Goal: Information Seeking & Learning: Learn about a topic

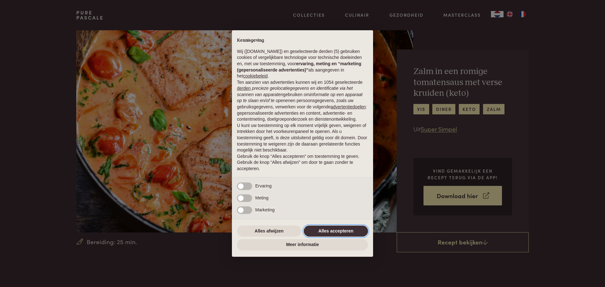
click at [351, 229] on button "Alles accepteren" at bounding box center [336, 231] width 64 height 11
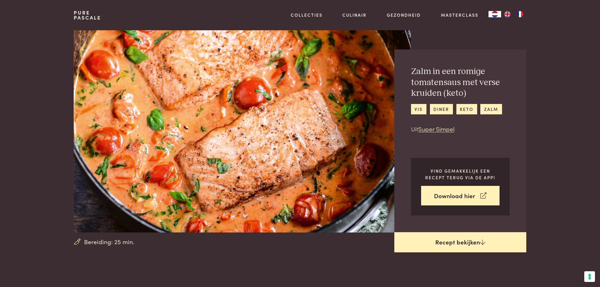
click at [455, 243] on link "Recept bekijken" at bounding box center [461, 242] width 132 height 20
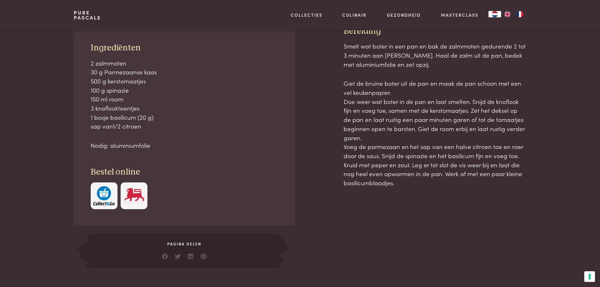
scroll to position [286, 0]
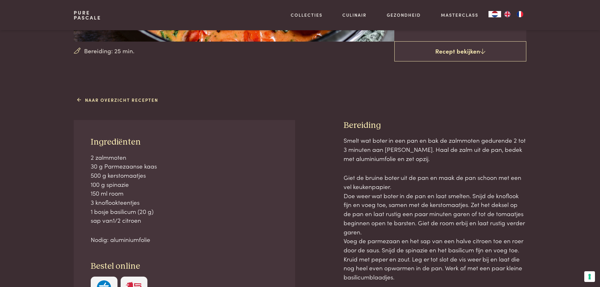
scroll to position [222, 0]
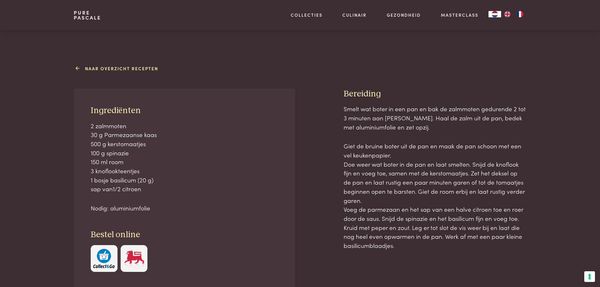
click at [120, 69] on link "Naar overzicht recepten" at bounding box center [117, 68] width 81 height 7
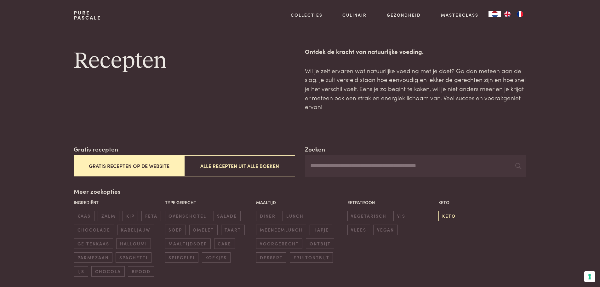
click at [444, 216] on span "keto" at bounding box center [449, 216] width 21 height 10
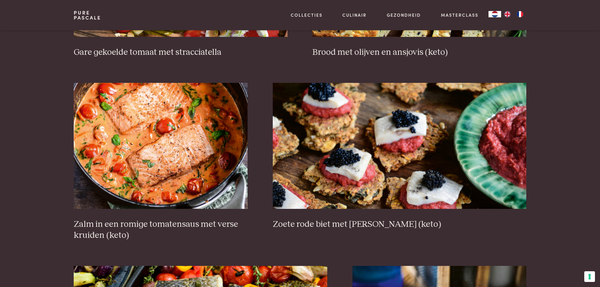
scroll to position [397, 0]
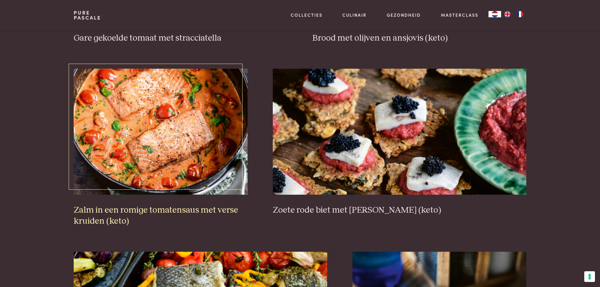
click at [156, 137] on img at bounding box center [161, 132] width 174 height 126
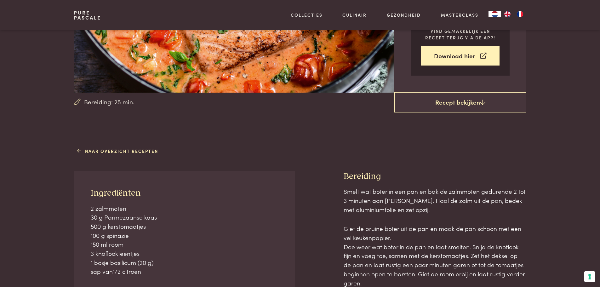
scroll to position [189, 0]
